Goal: Information Seeking & Learning: Learn about a topic

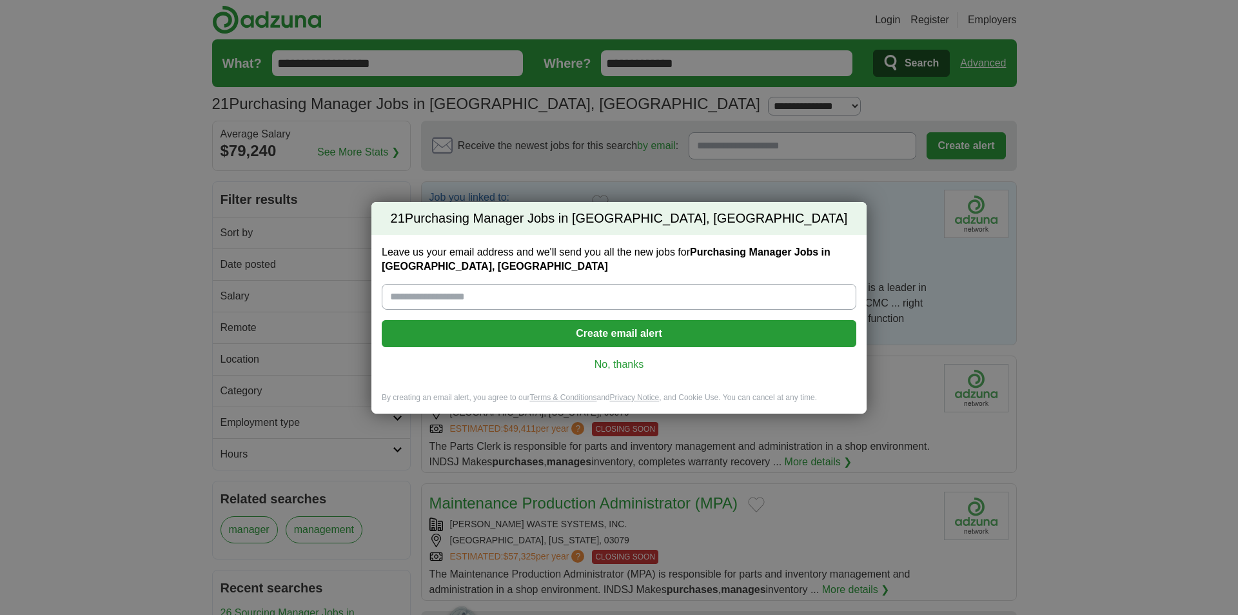
click at [623, 364] on link "No, thanks" at bounding box center [619, 364] width 454 height 14
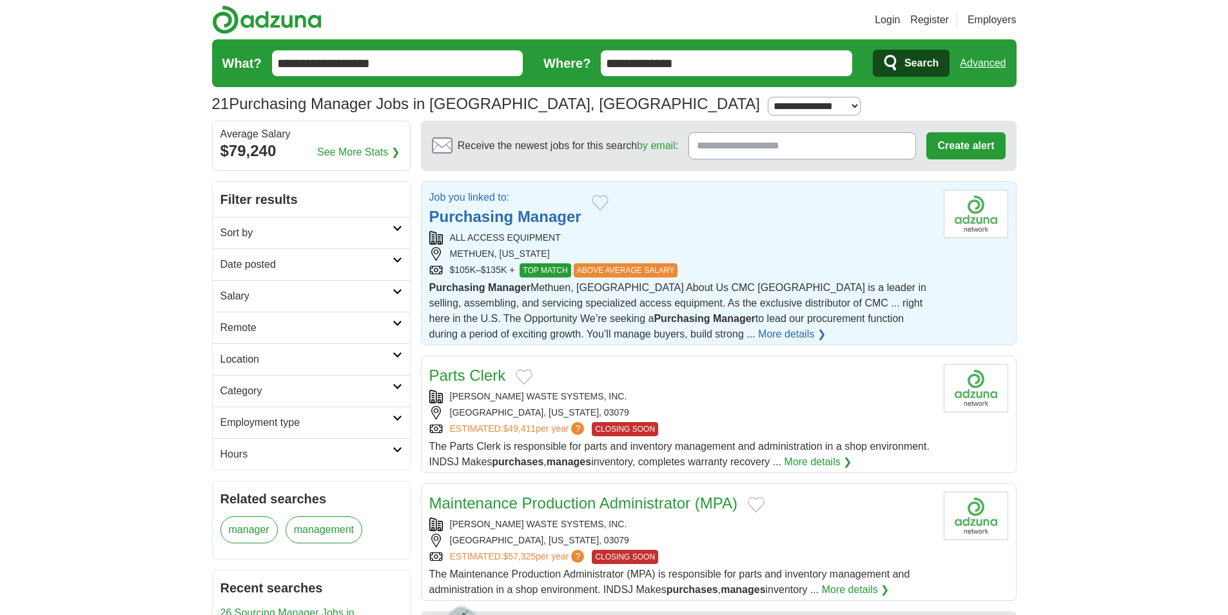
click at [654, 313] on strong "Purchasing" at bounding box center [682, 318] width 56 height 11
click at [758, 331] on link "More details ❯" at bounding box center [792, 333] width 68 height 15
